Goal: Task Accomplishment & Management: Use online tool/utility

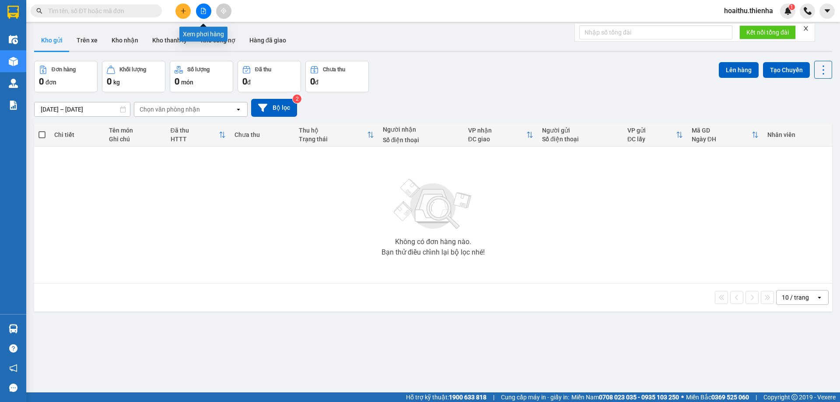
click at [201, 12] on icon "file-add" at bounding box center [203, 11] width 6 height 6
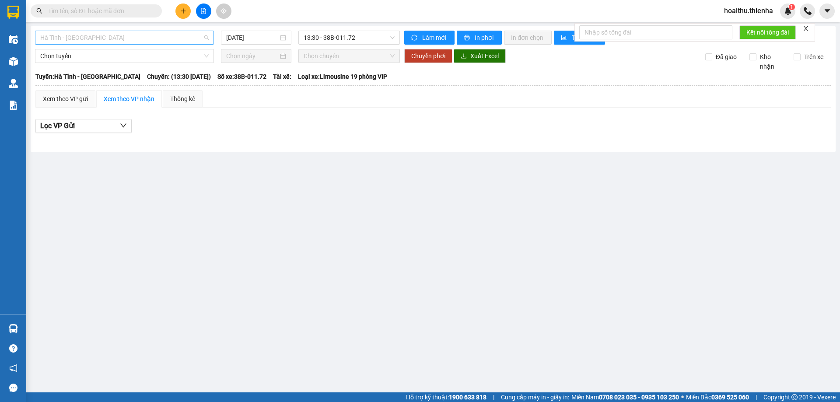
click at [133, 37] on span "Hà Tĩnh - [GEOGRAPHIC_DATA]" at bounding box center [124, 37] width 169 height 13
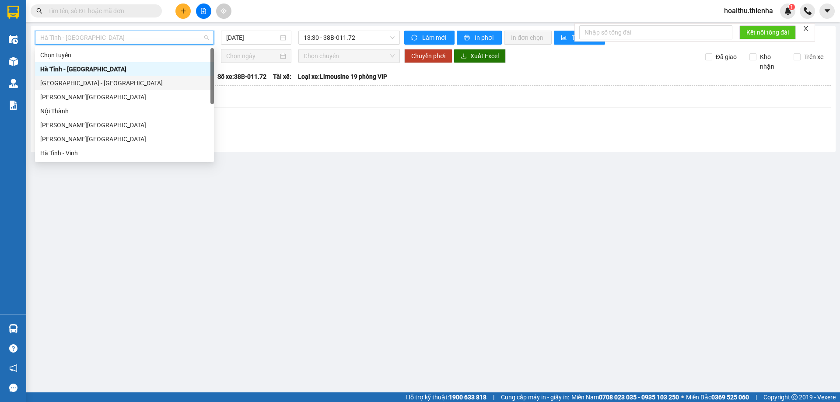
click at [67, 84] on div "[GEOGRAPHIC_DATA] - [GEOGRAPHIC_DATA]" at bounding box center [124, 83] width 169 height 10
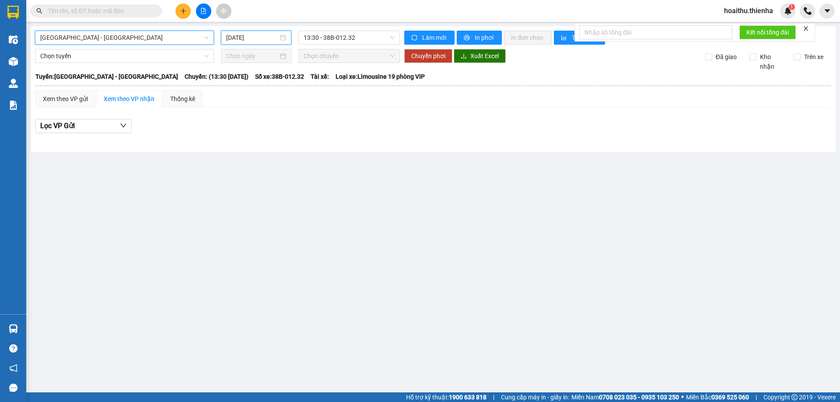
click at [249, 35] on input "[DATE]" at bounding box center [252, 38] width 52 height 10
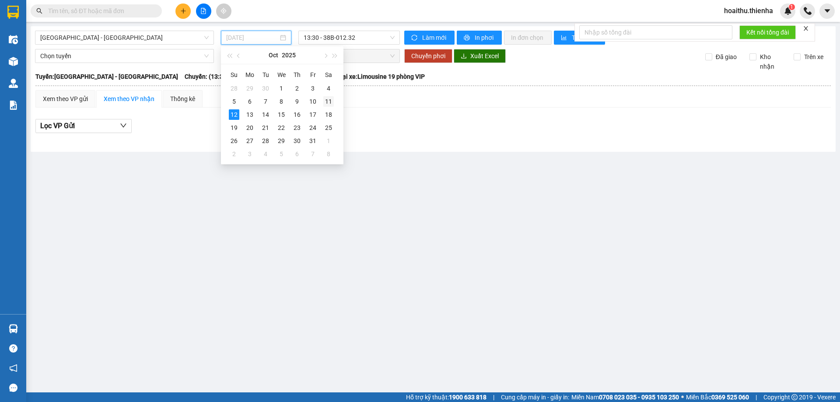
click at [326, 100] on div "11" at bounding box center [328, 101] width 11 height 11
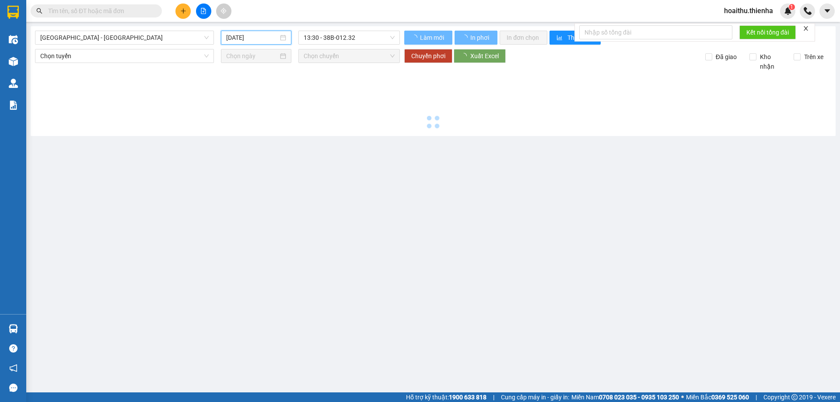
type input "[DATE]"
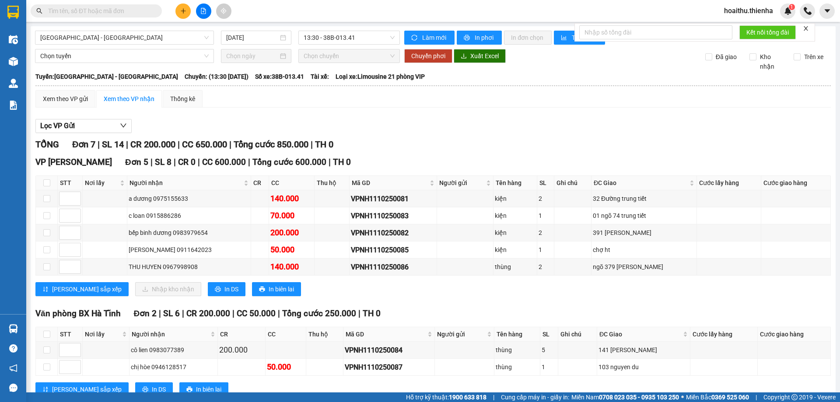
click at [807, 26] on icon "close" at bounding box center [806, 28] width 6 height 6
click at [468, 38] on button "In phơi" at bounding box center [479, 38] width 45 height 14
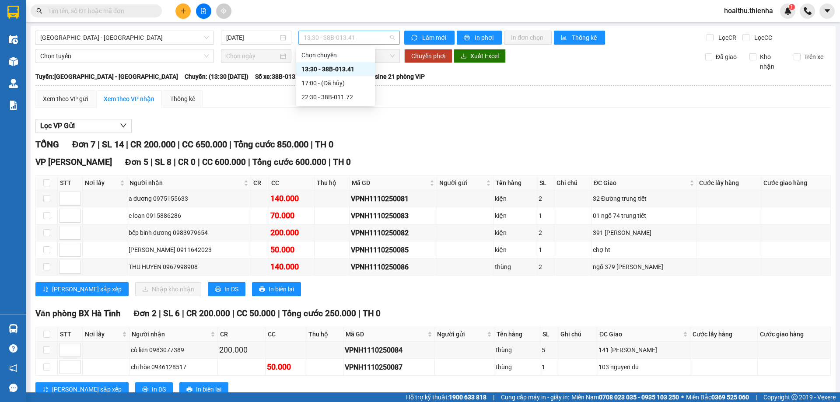
click at [359, 38] on span "13:30 - 38B-013.41" at bounding box center [349, 37] width 91 height 13
click at [332, 97] on div "22:30 - 38B-011.72" at bounding box center [336, 97] width 68 height 10
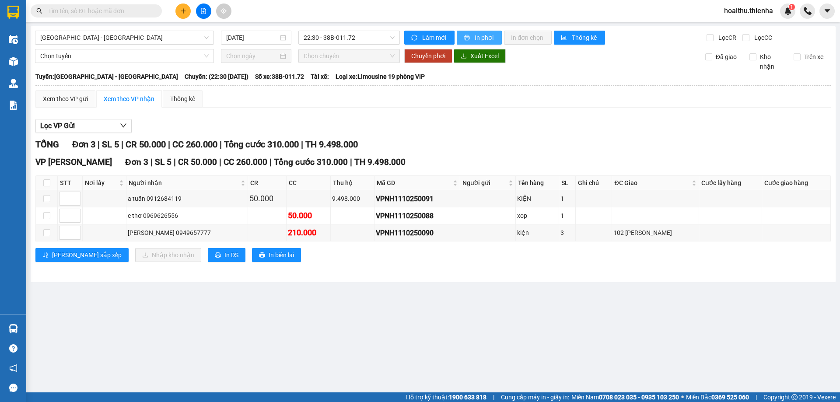
click at [485, 38] on span "In phơi" at bounding box center [485, 38] width 20 height 10
